Goal: Task Accomplishment & Management: Manage account settings

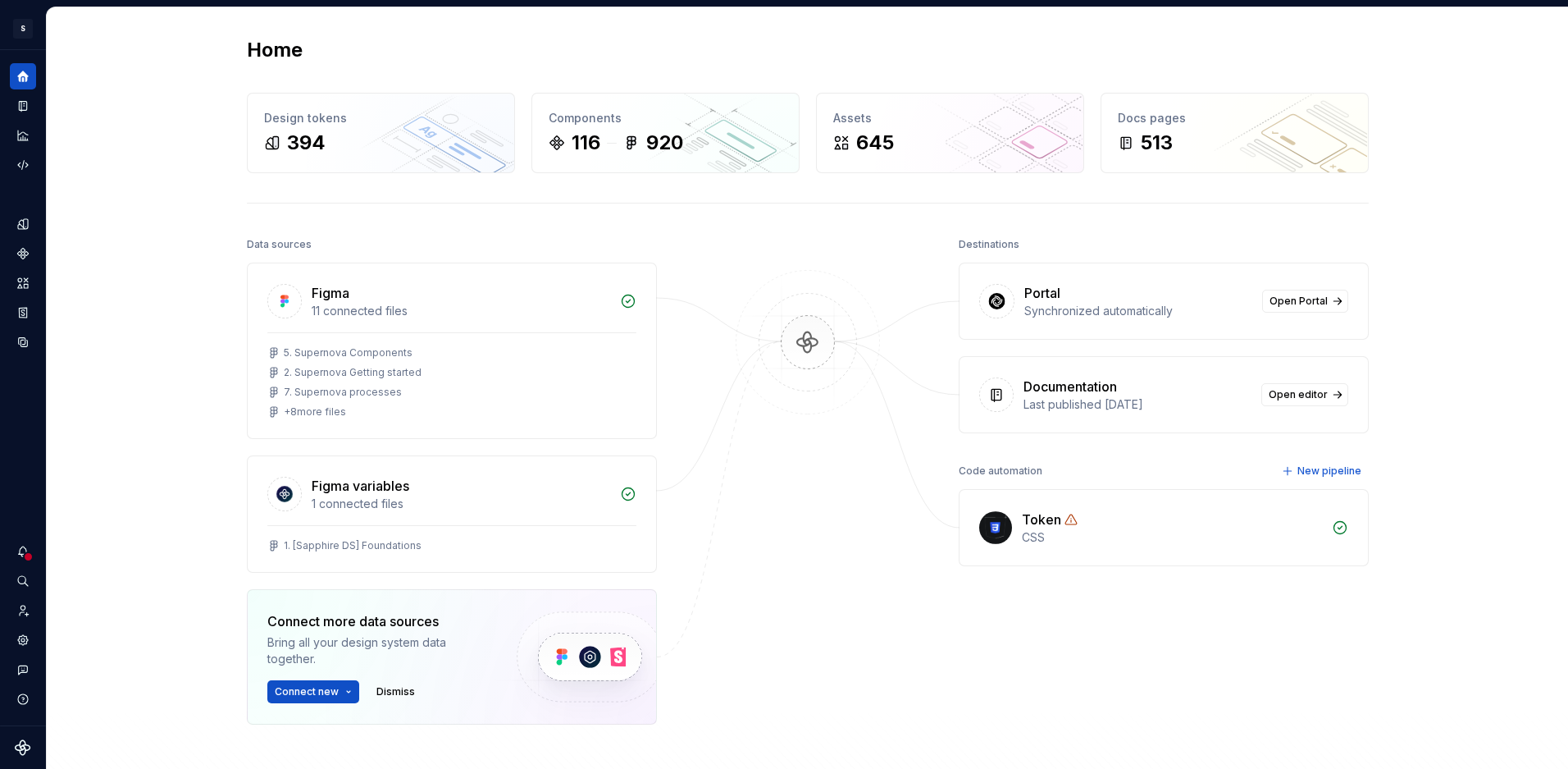
click at [861, 504] on div at bounding box center [807, 519] width 164 height 573
click at [29, 643] on icon "Settings" at bounding box center [23, 639] width 15 height 15
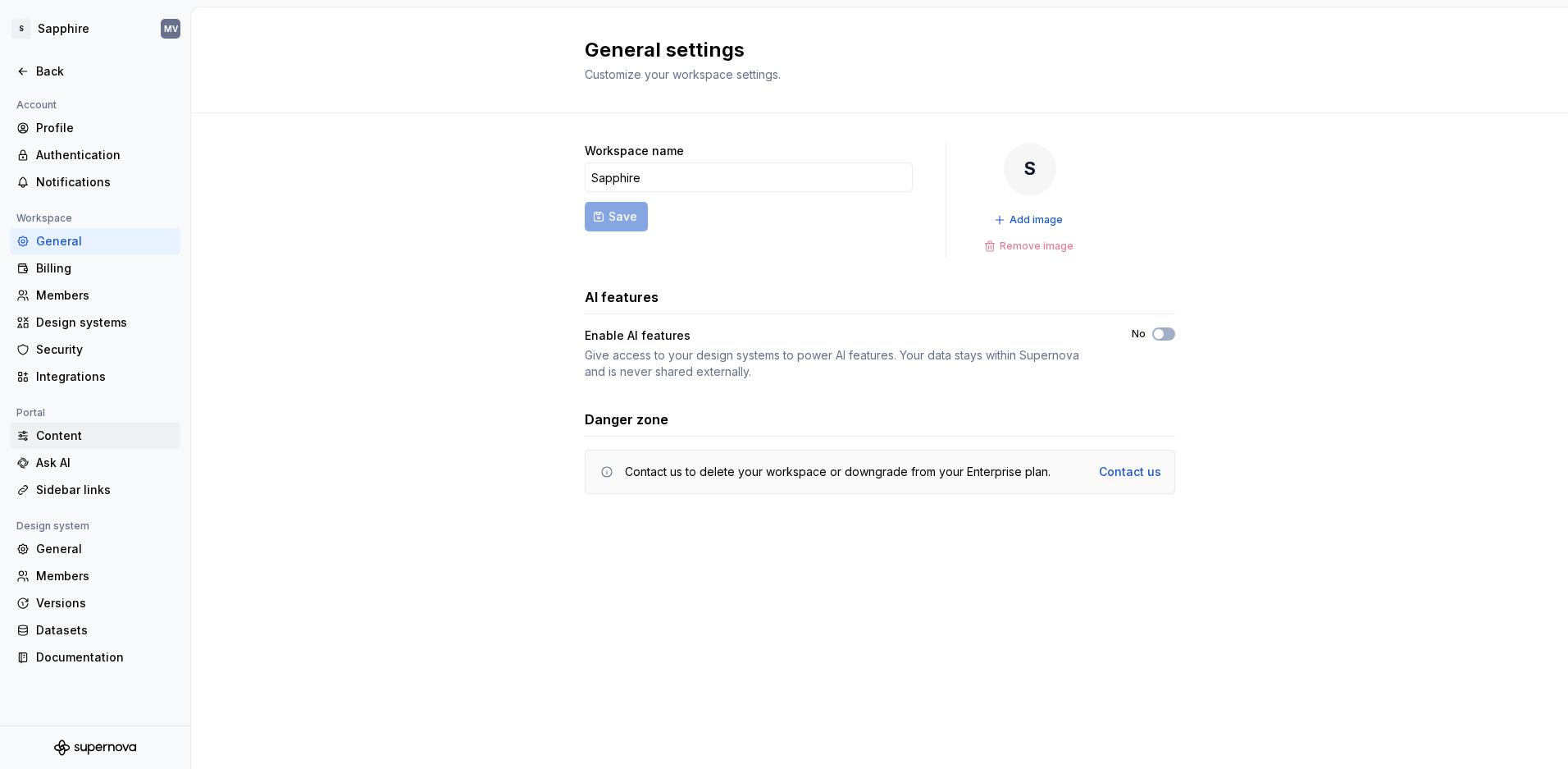
click at [98, 443] on div "Content" at bounding box center [105, 436] width 137 height 17
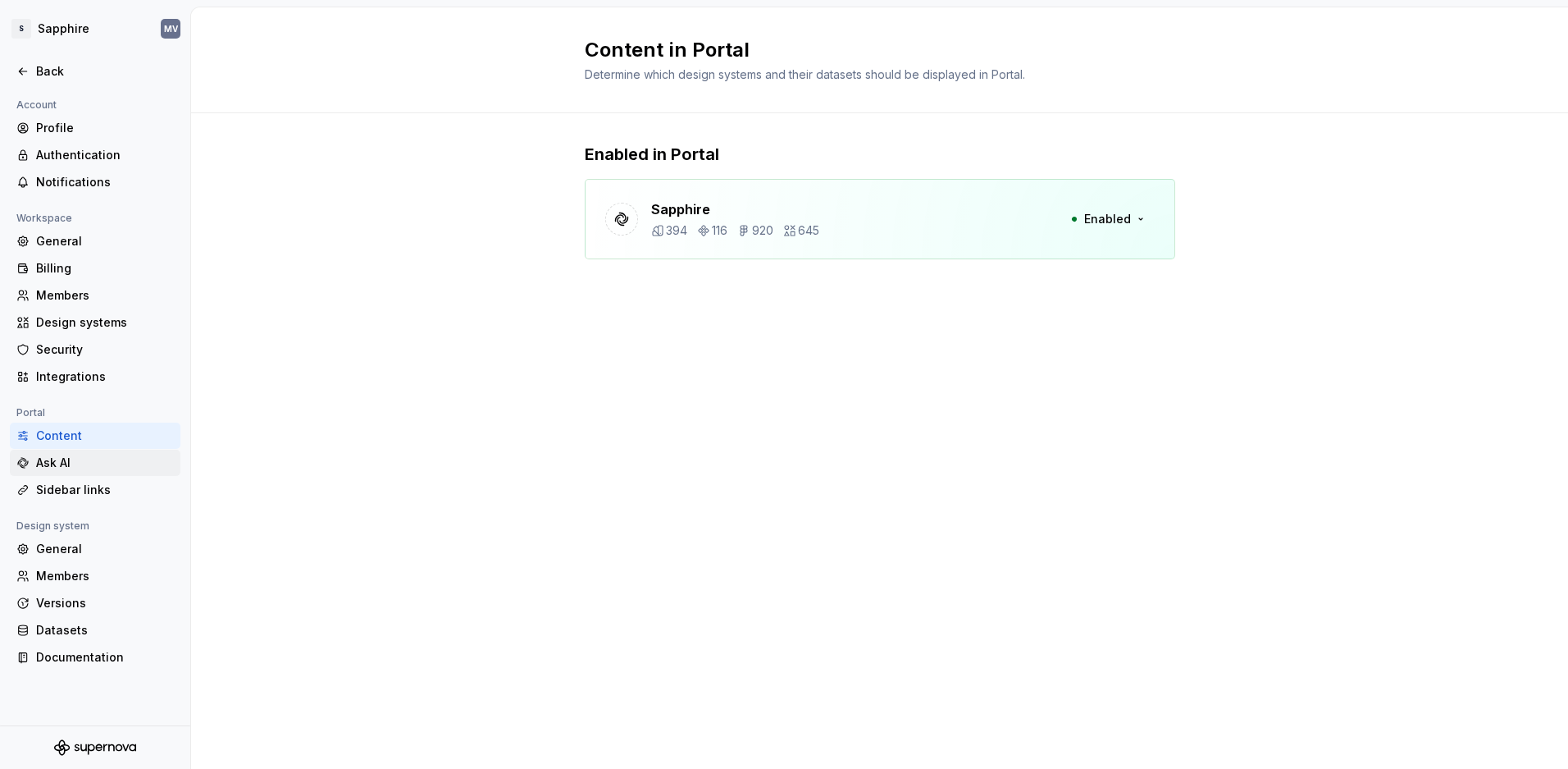
click at [102, 468] on div "Ask AI" at bounding box center [105, 462] width 137 height 17
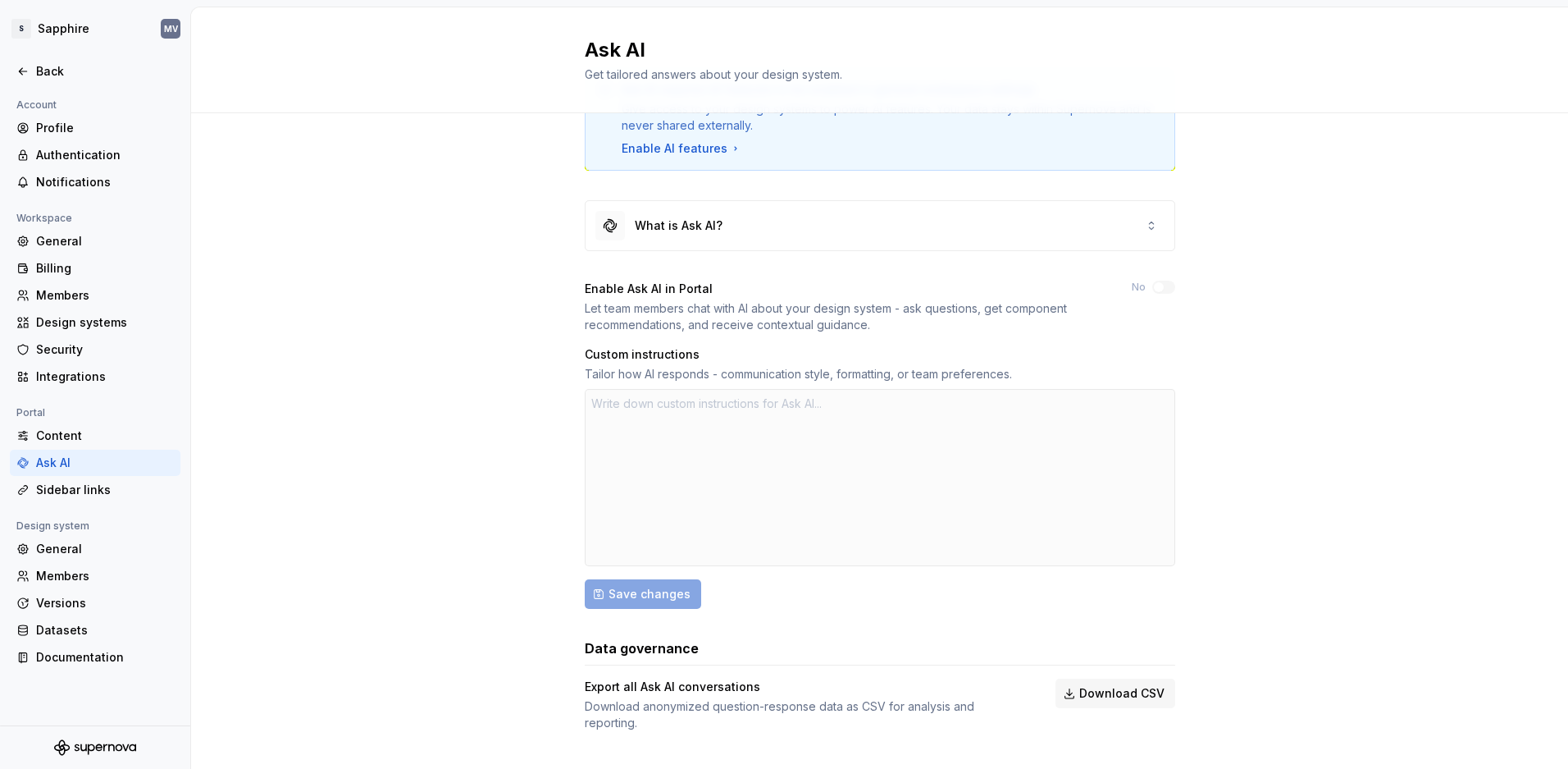
scroll to position [84, 0]
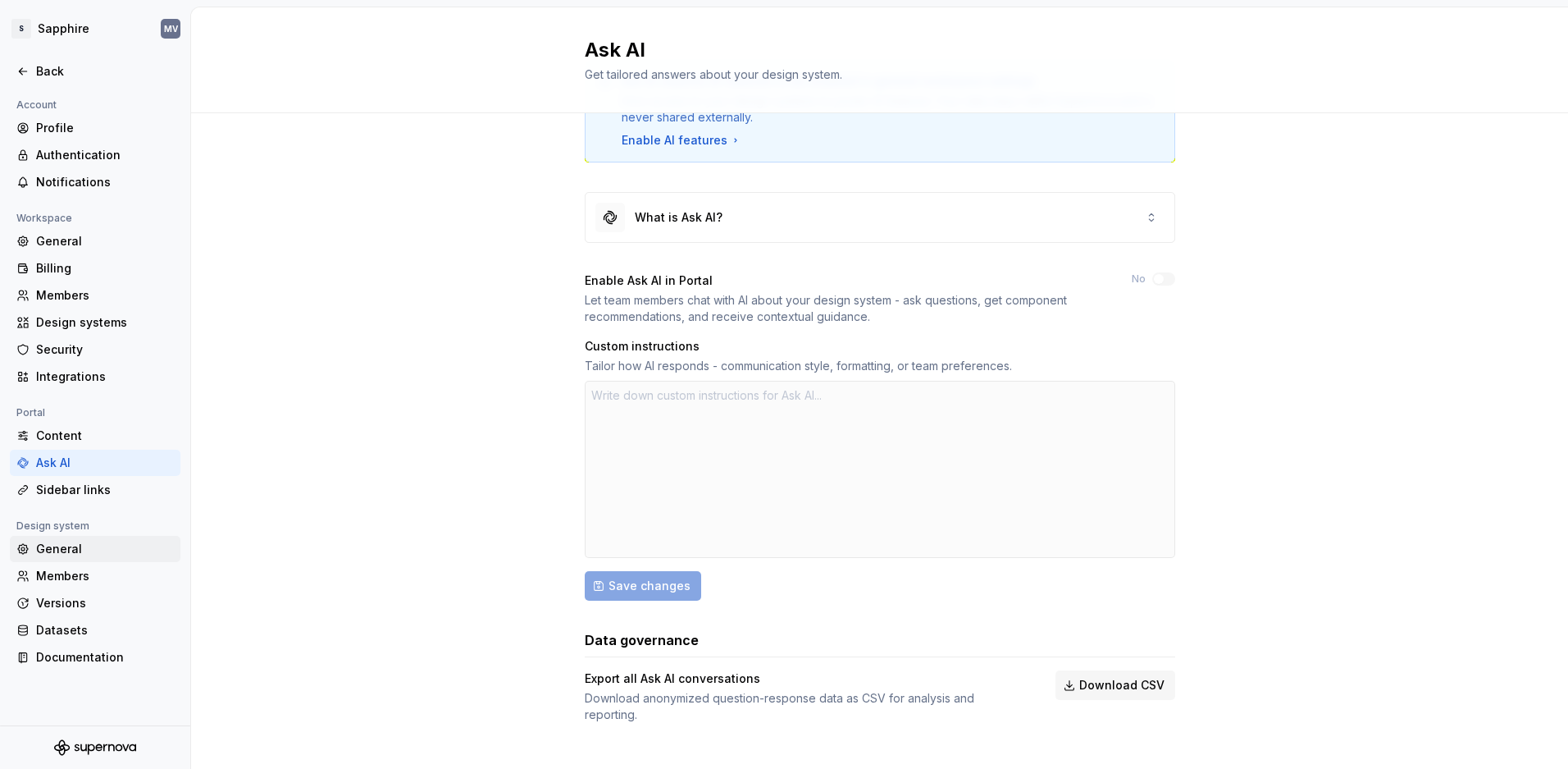
click at [113, 545] on div "General" at bounding box center [105, 549] width 137 height 17
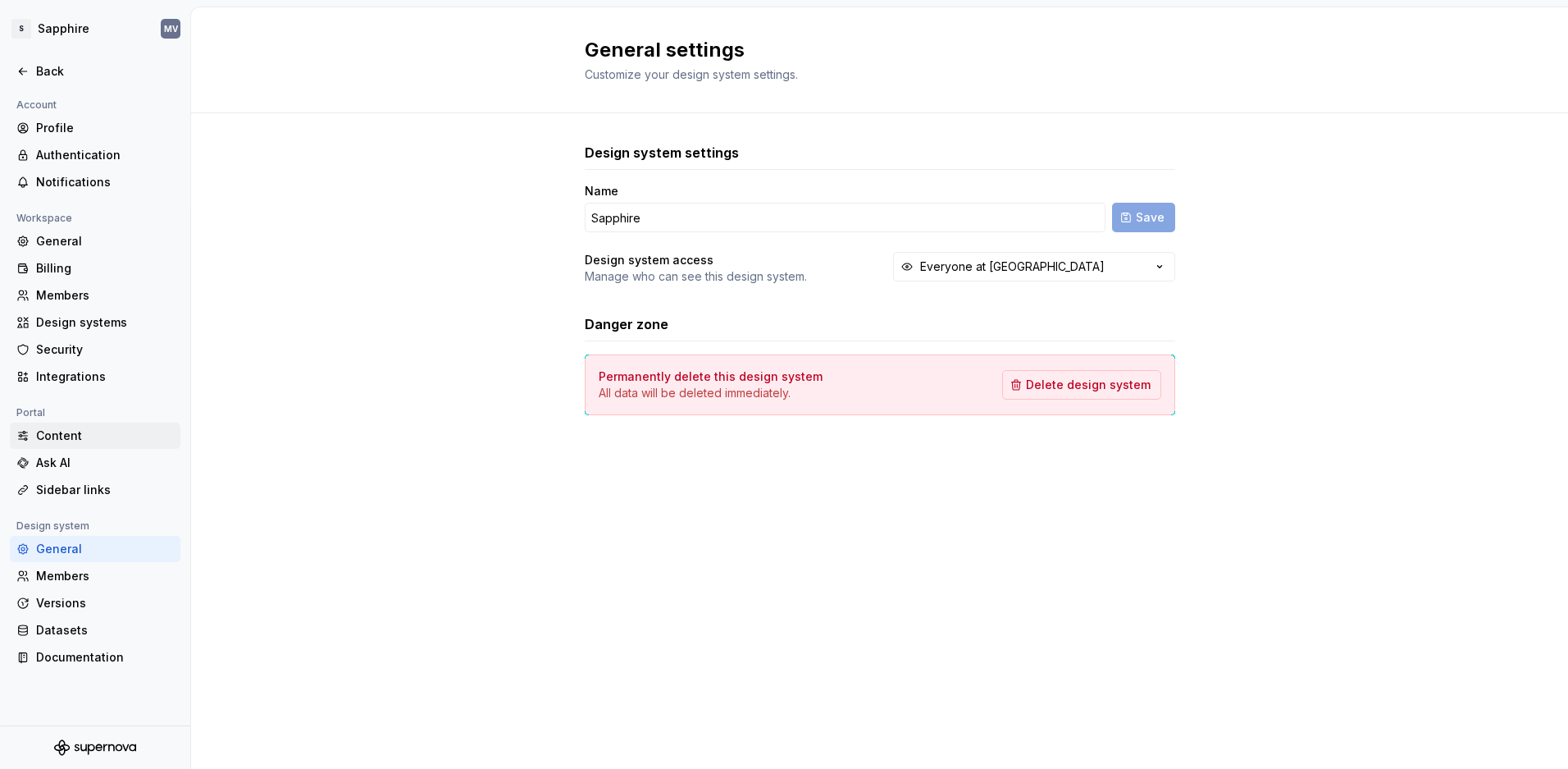
click at [154, 439] on div "Content" at bounding box center [105, 436] width 137 height 17
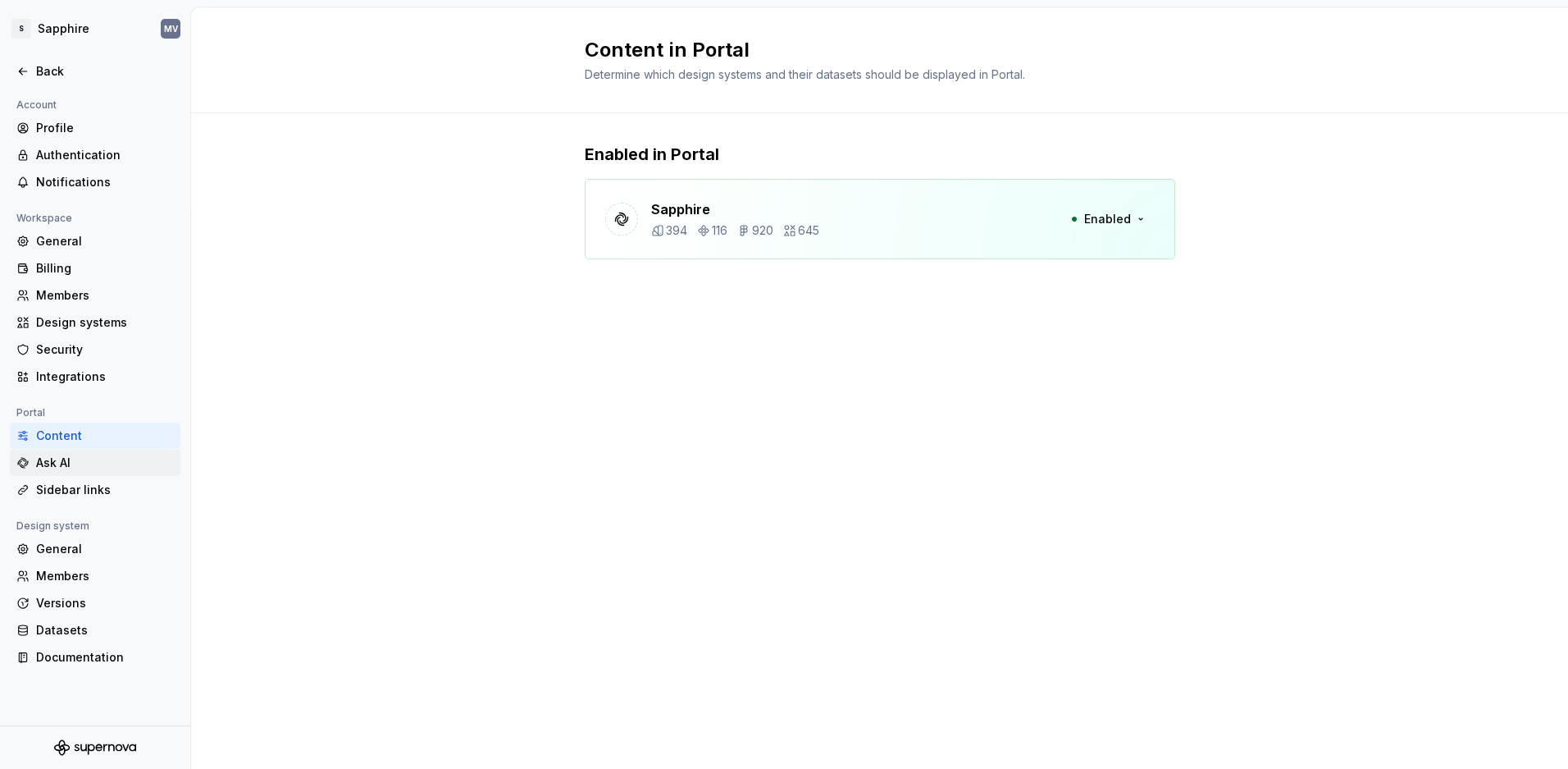
click at [120, 471] on div "Ask AI" at bounding box center [95, 463] width 171 height 26
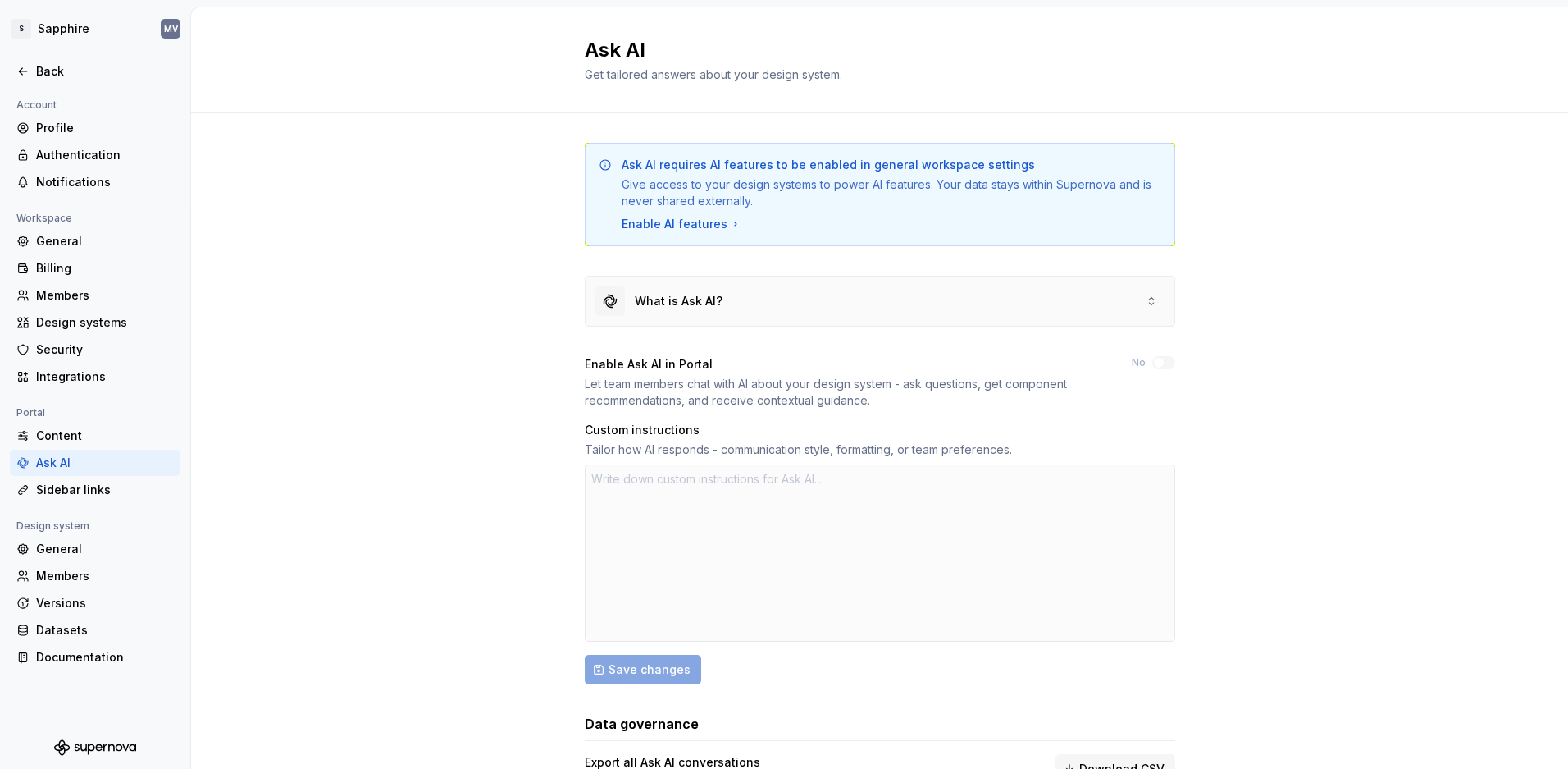
click at [924, 305] on div "What is Ask AI?" at bounding box center [880, 302] width 589 height 49
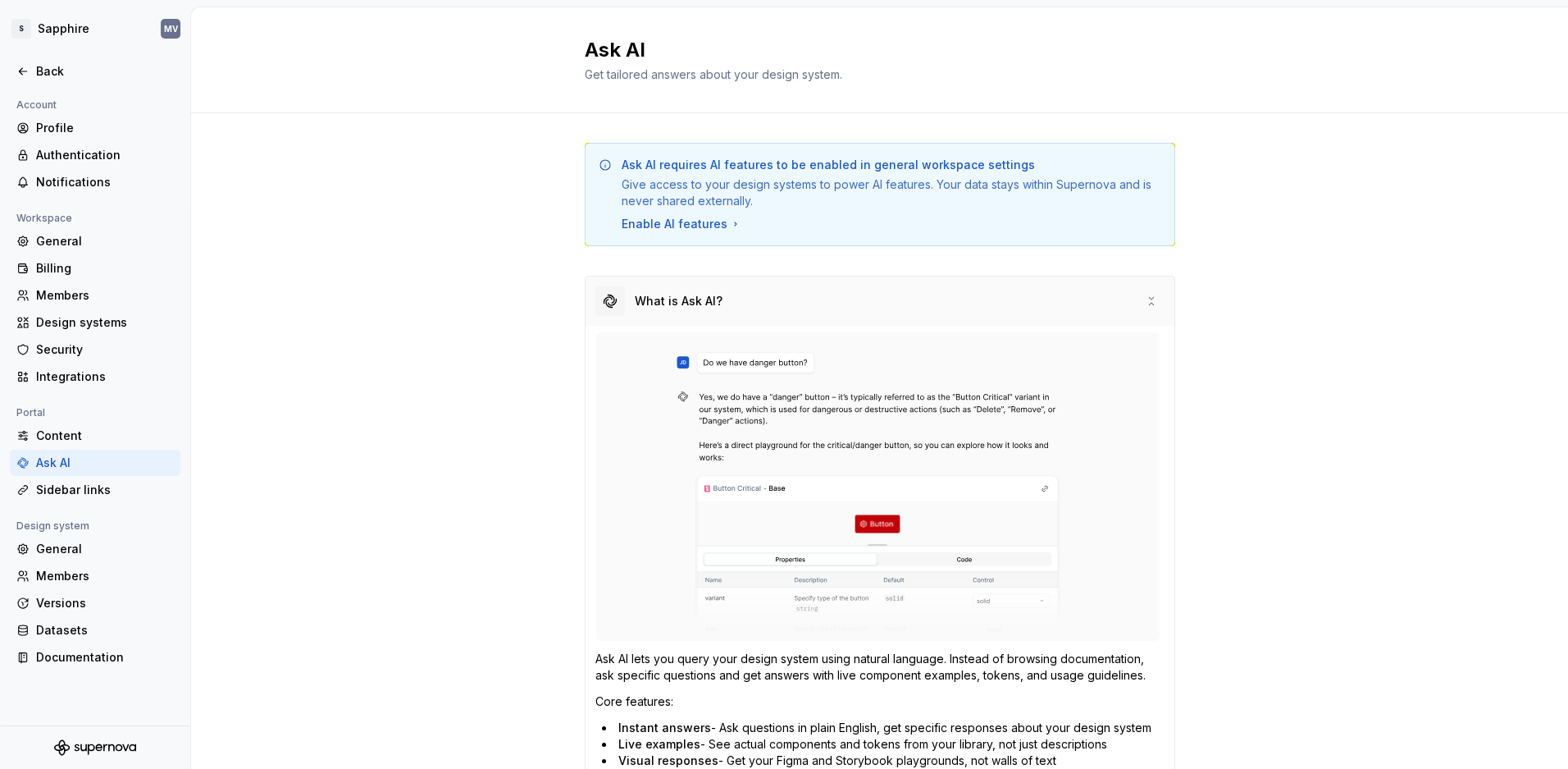
click at [924, 305] on div "What is Ask AI?" at bounding box center [880, 302] width 589 height 49
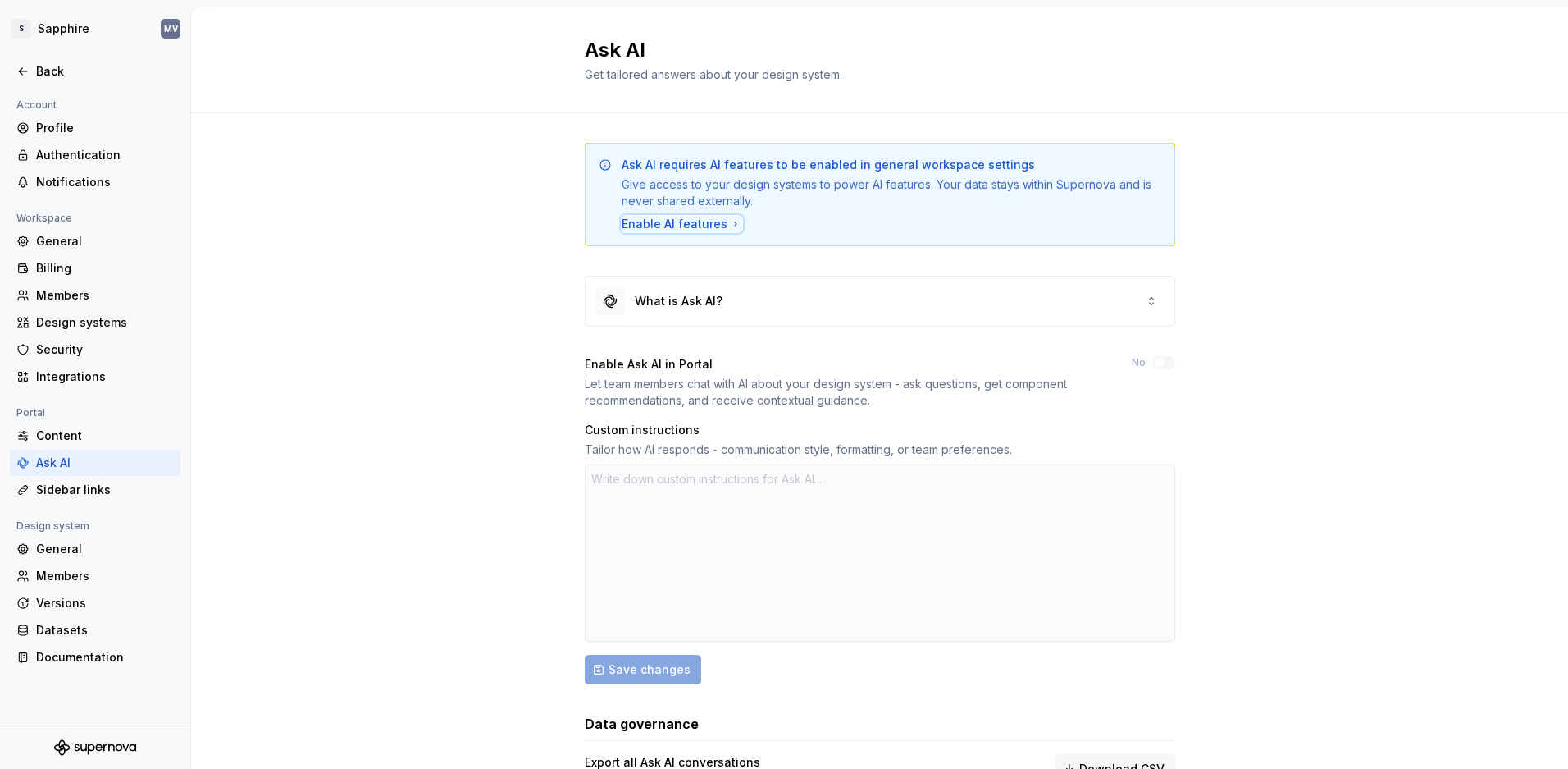
click at [702, 225] on div "Enable AI features" at bounding box center [681, 224] width 121 height 17
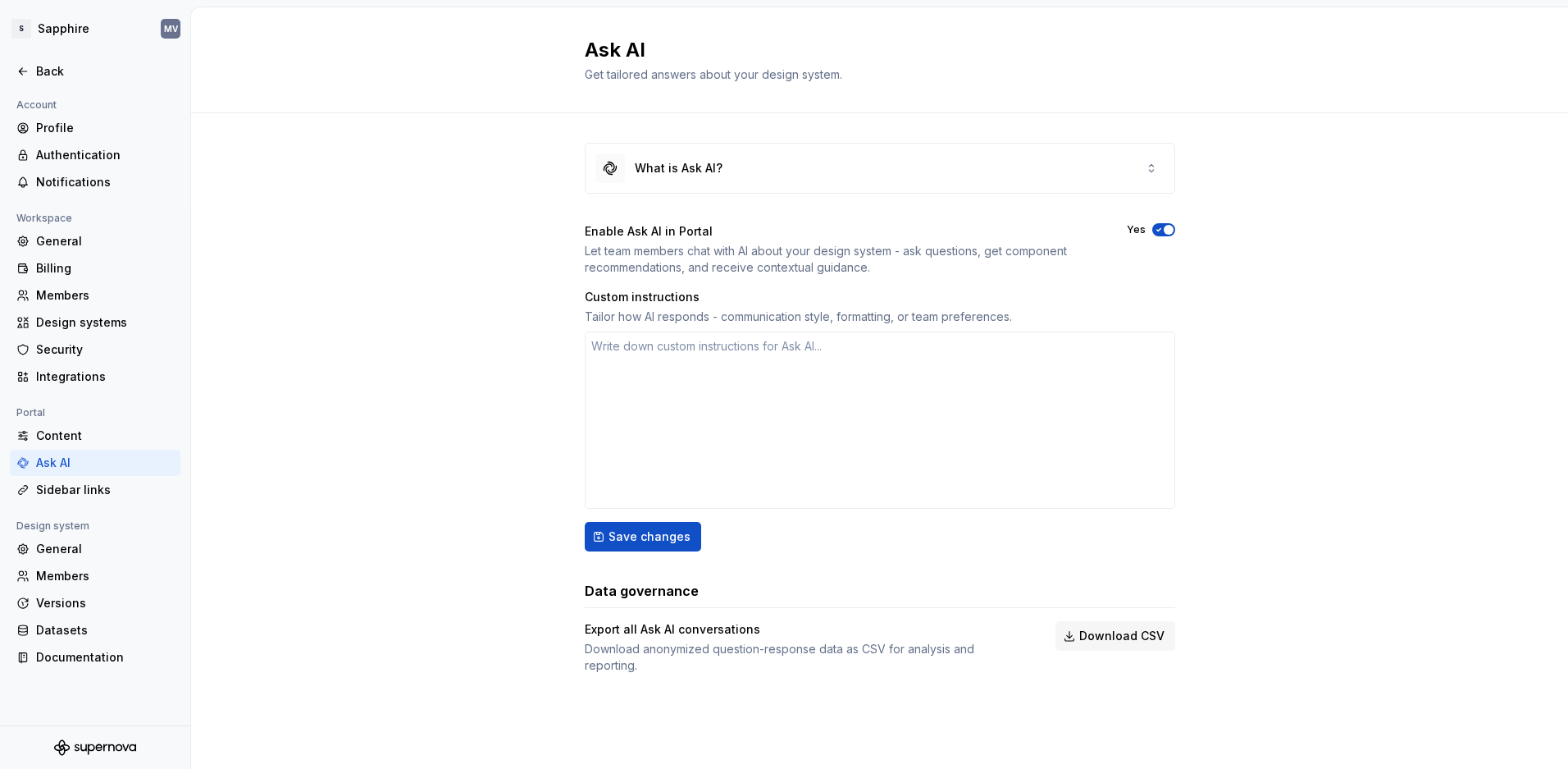
type textarea "*"
click at [121, 494] on div "Sidebar links" at bounding box center [105, 489] width 137 height 17
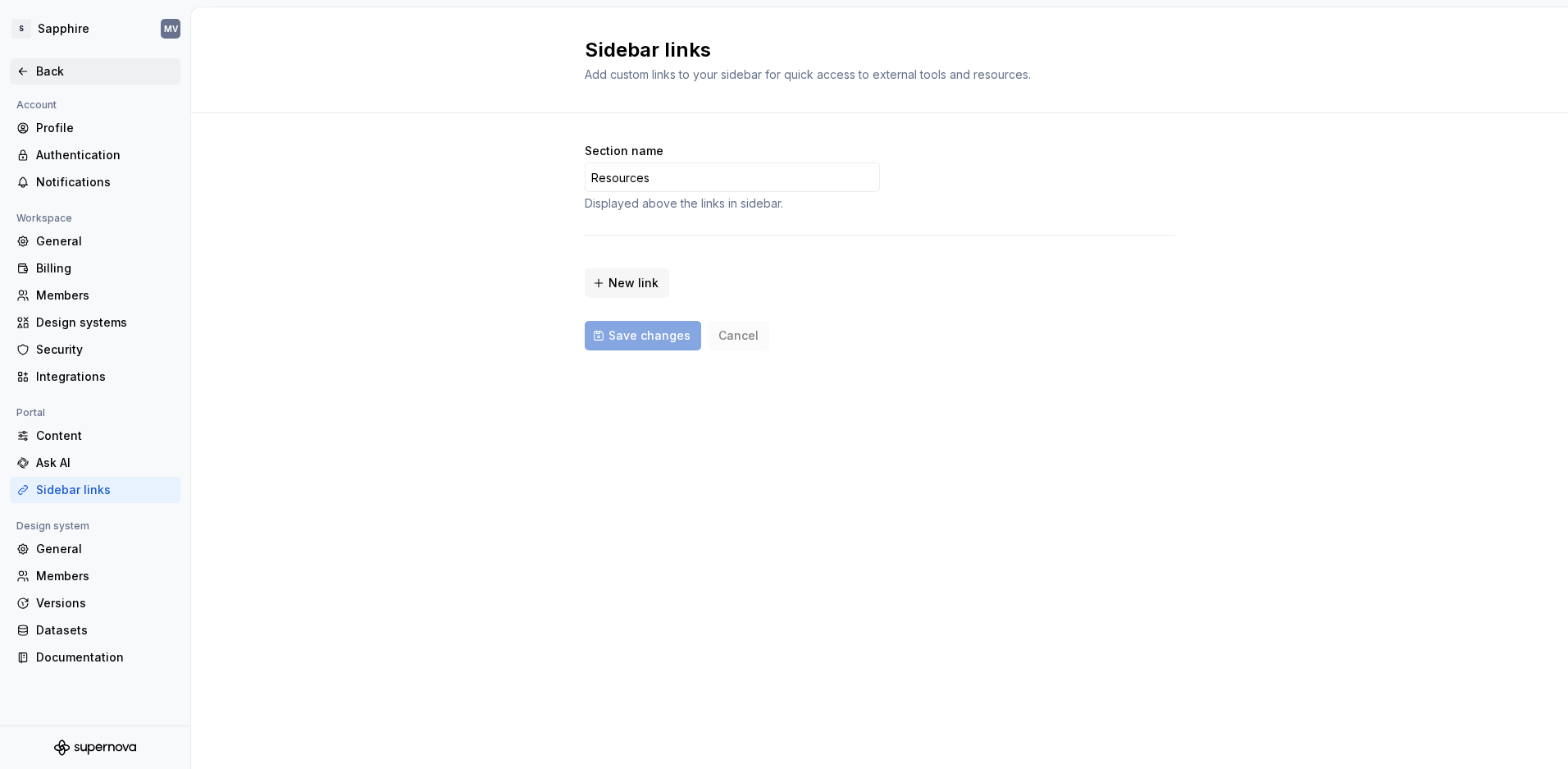
click at [88, 77] on div "Back" at bounding box center [105, 71] width 137 height 17
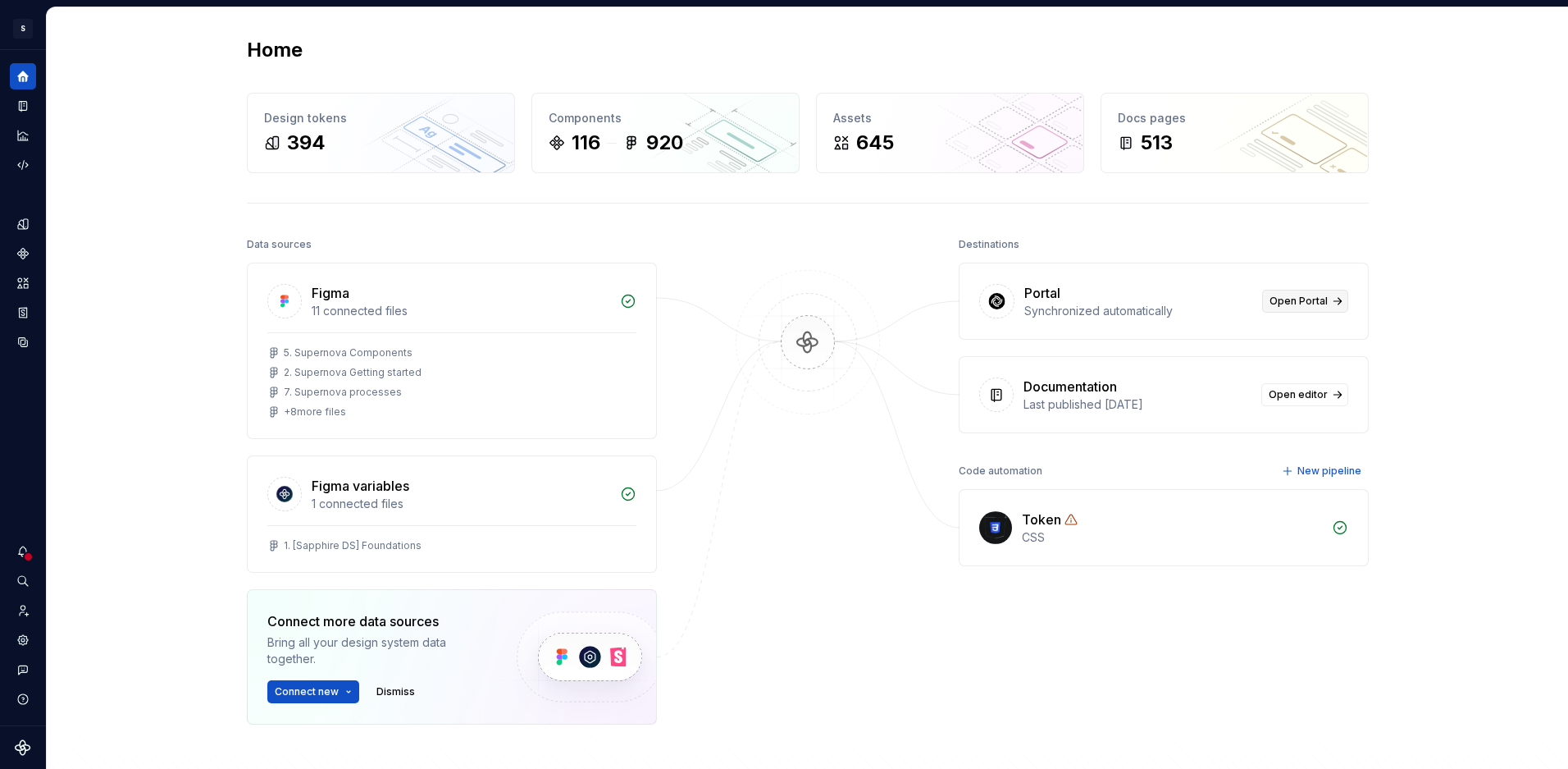
click at [1278, 295] on span "Open Portal" at bounding box center [1298, 301] width 58 height 13
